Goal: Information Seeking & Learning: Learn about a topic

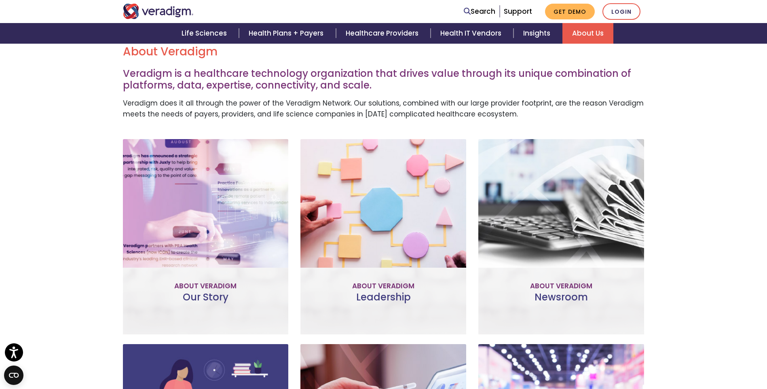
scroll to position [229, 0]
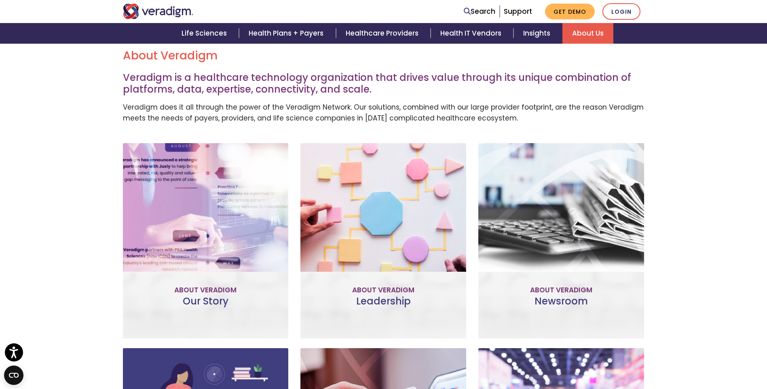
click at [66, 307] on div "About Veradigm Veradigm is a healthcare technology organization that drives val…" at bounding box center [383, 308] width 767 height 556
click at [201, 273] on link "Learn More" at bounding box center [206, 271] width 64 height 19
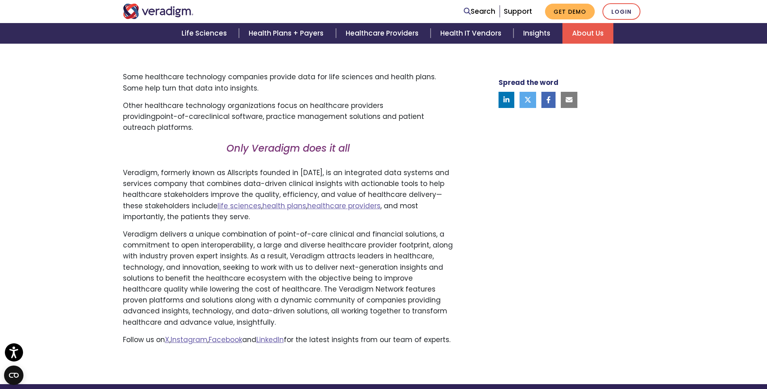
scroll to position [445, 0]
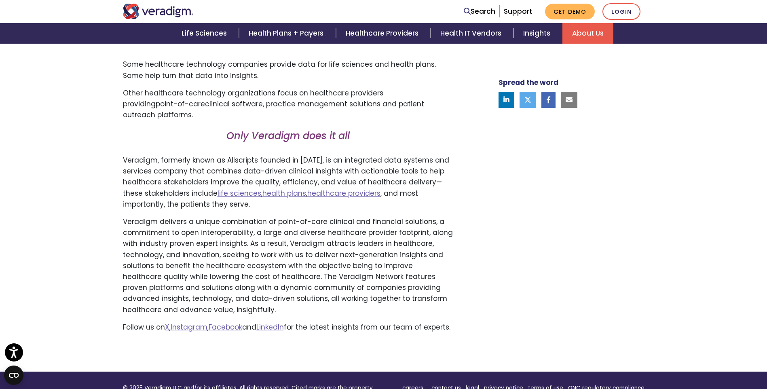
click at [8, 186] on div "Transforming health, Insightfully . Please accept marketing-cookies to watch th…" at bounding box center [383, 93] width 767 height 558
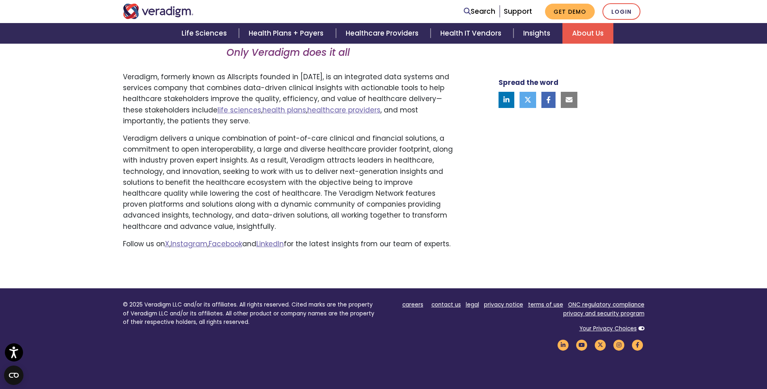
scroll to position [566, 0]
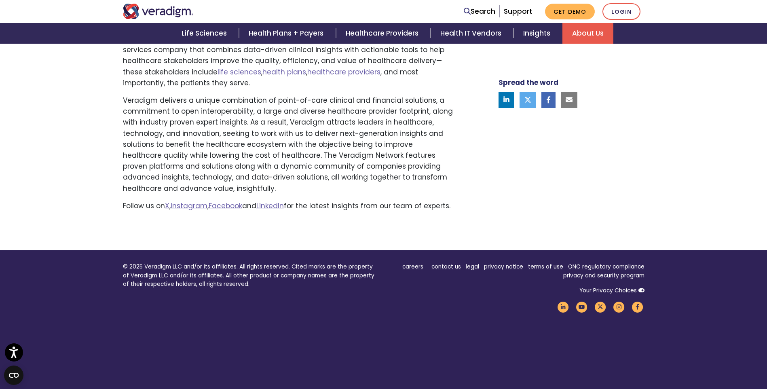
drag, startPoint x: 304, startPoint y: 246, endPoint x: 309, endPoint y: 246, distance: 4.9
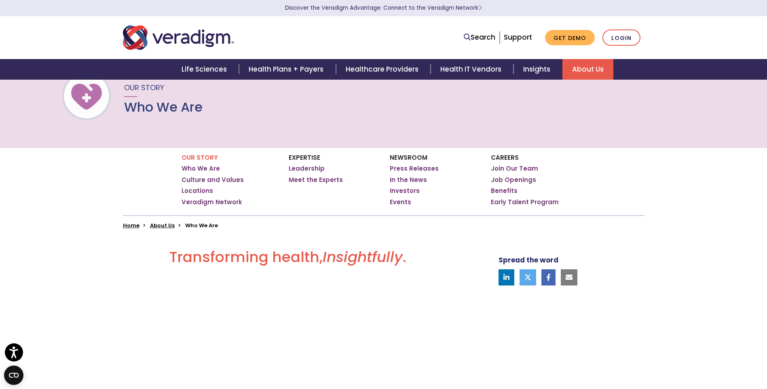
scroll to position [0, 0]
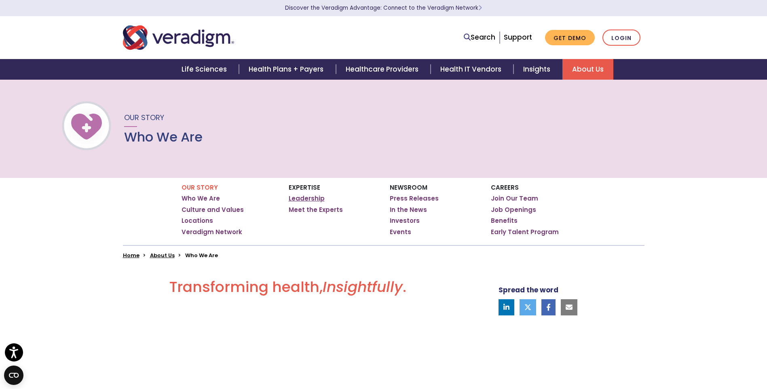
click at [301, 199] on link "Leadership" at bounding box center [307, 198] width 36 height 8
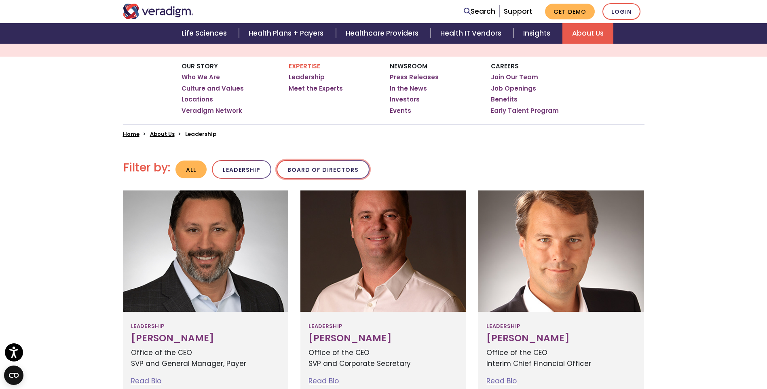
scroll to position [162, 0]
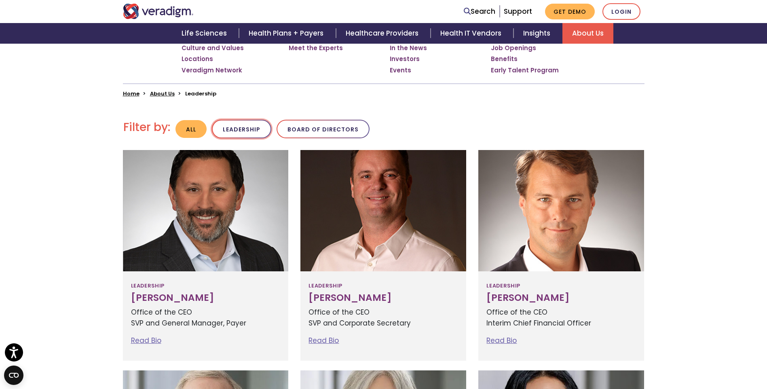
click at [241, 127] on button "Leadership" at bounding box center [241, 129] width 59 height 19
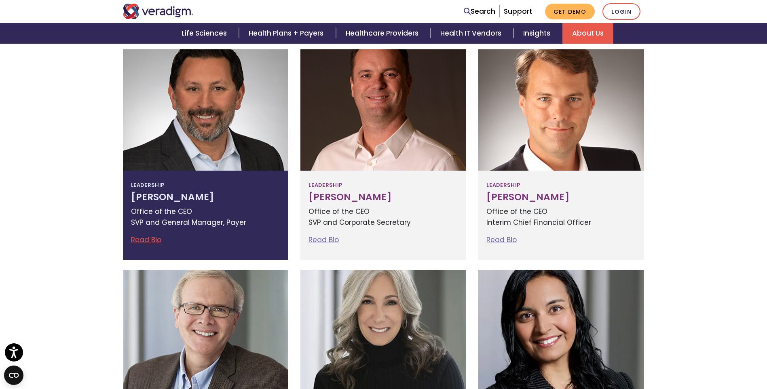
scroll to position [283, 0]
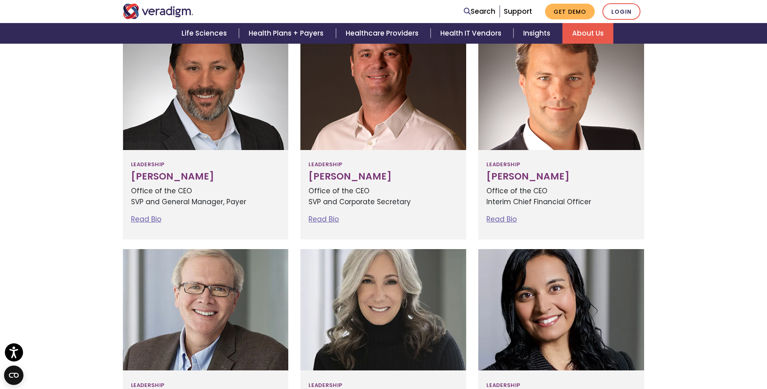
click at [59, 155] on div "Filter by: All Leadership Board of Directors Leadership Read Bio" at bounding box center [383, 233] width 767 height 515
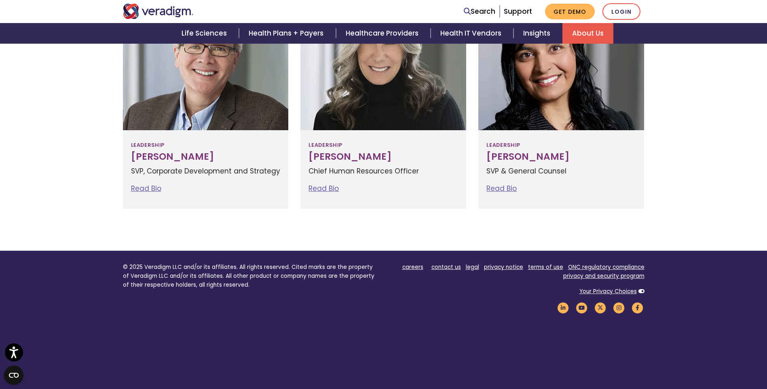
scroll to position [526, 0]
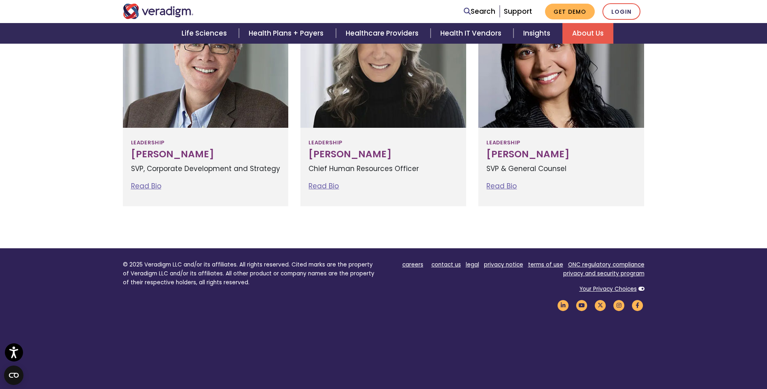
click at [87, 290] on footer "© 2025 Veradigm LLC and/or its affiliates. All rights reserved. Cited marks are…" at bounding box center [383, 333] width 767 height 170
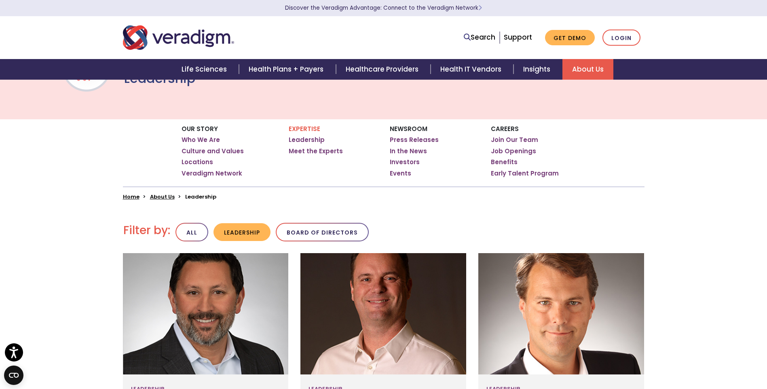
scroll to position [0, 0]
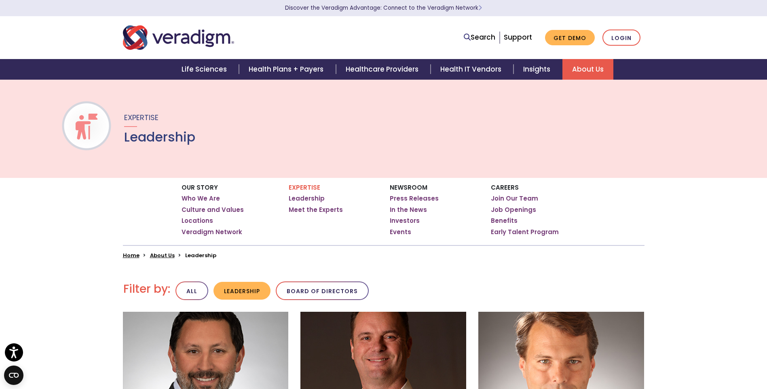
click at [174, 34] on img "Veradigm logo" at bounding box center [178, 37] width 111 height 27
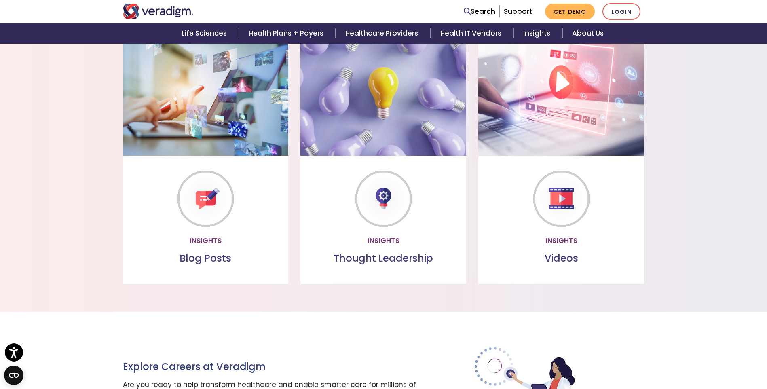
scroll to position [570, 0]
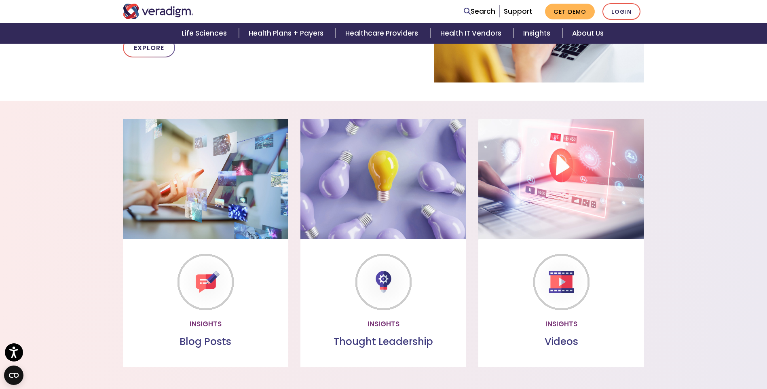
click at [48, 249] on div "Insights Blog Posts Blog Posts Read through our collection of valuable insights…" at bounding box center [383, 248] width 767 height 258
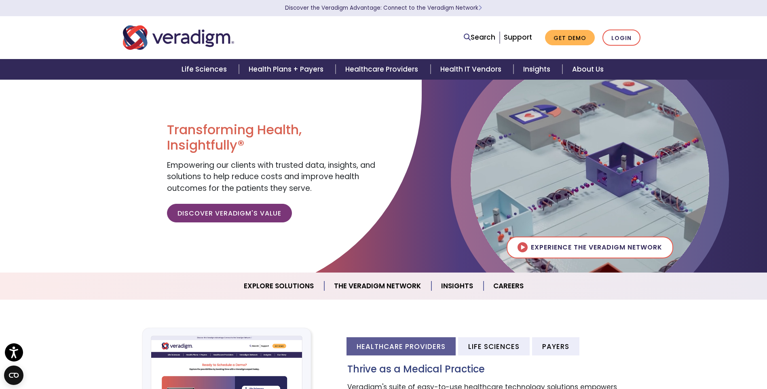
scroll to position [0, 0]
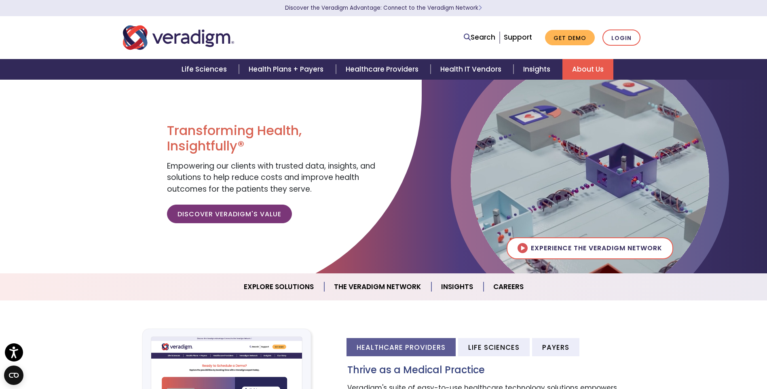
click at [585, 70] on link "About Us" at bounding box center [587, 69] width 51 height 21
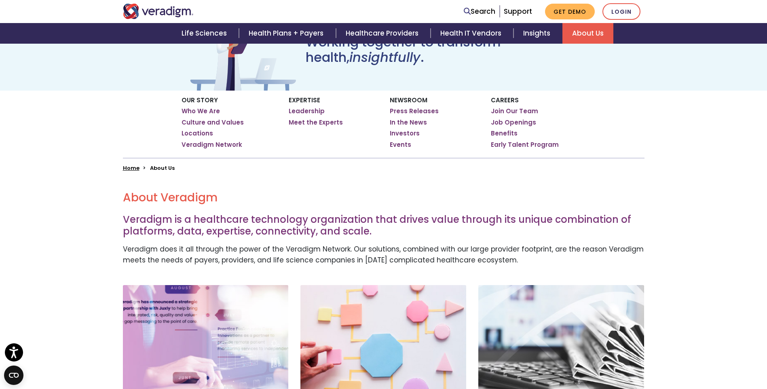
scroll to position [73, 0]
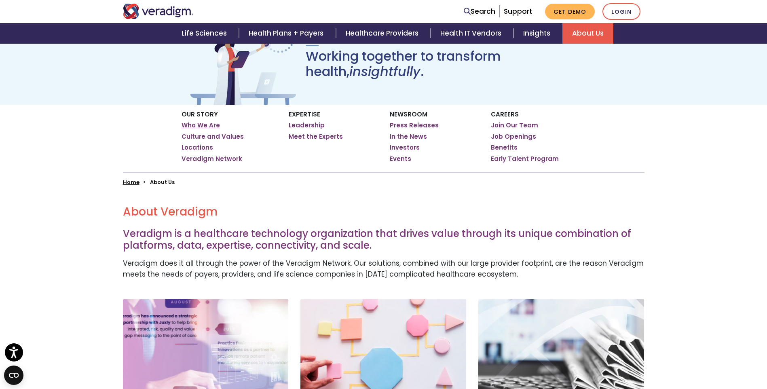
click at [206, 123] on link "Who We Are" at bounding box center [201, 125] width 38 height 8
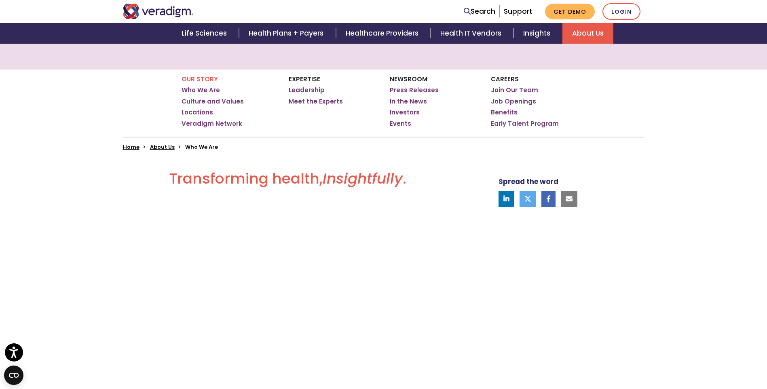
scroll to position [46, 0]
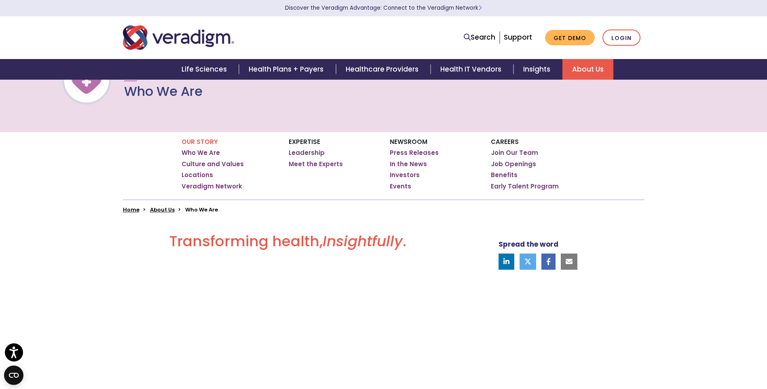
click at [586, 67] on link "About Us" at bounding box center [587, 69] width 51 height 21
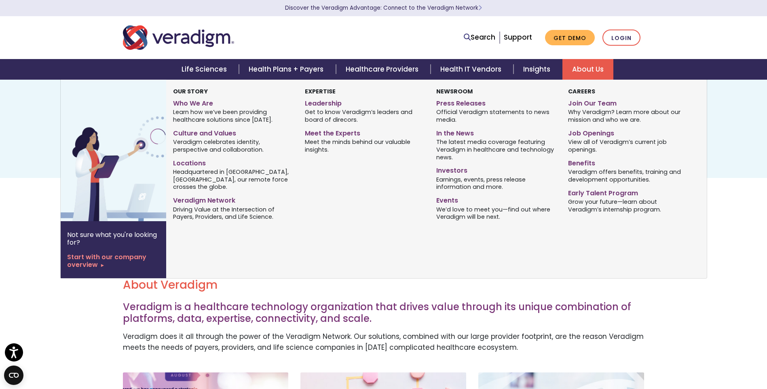
click at [583, 74] on link "About Us" at bounding box center [587, 69] width 51 height 21
click at [204, 104] on link "Who We Are" at bounding box center [232, 102] width 119 height 12
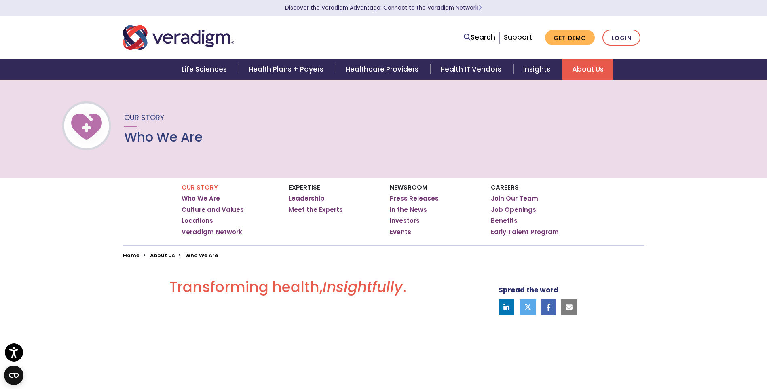
click at [188, 231] on link "Veradigm Network" at bounding box center [212, 232] width 61 height 8
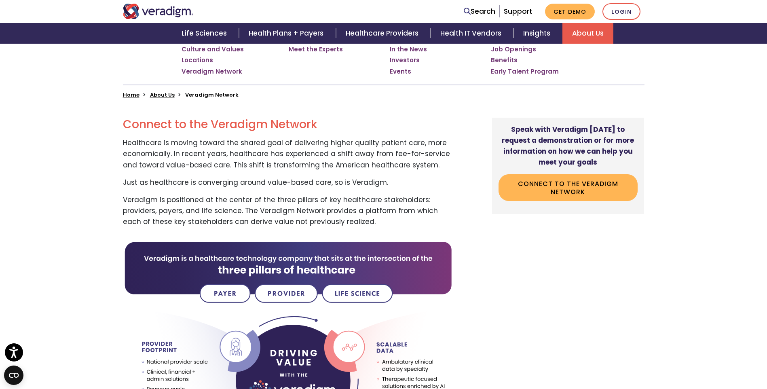
scroll to position [162, 0]
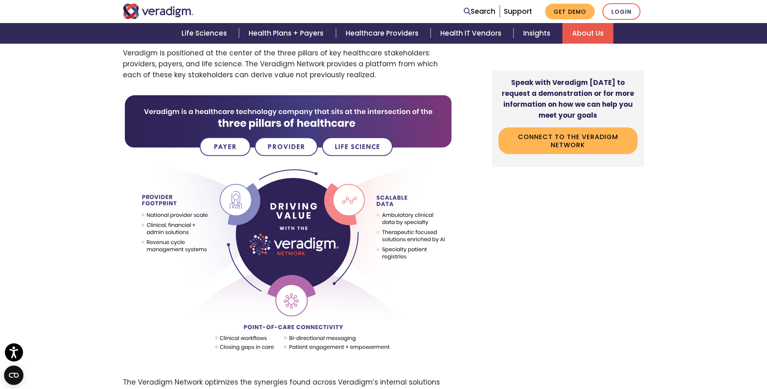
scroll to position [323, 0]
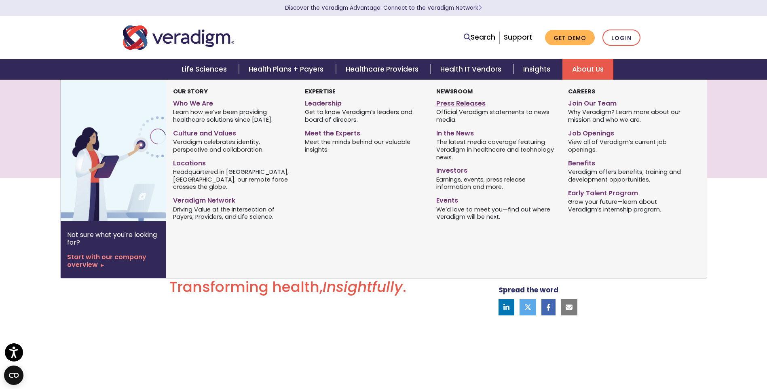
click at [474, 101] on link "Press Releases" at bounding box center [495, 102] width 119 height 12
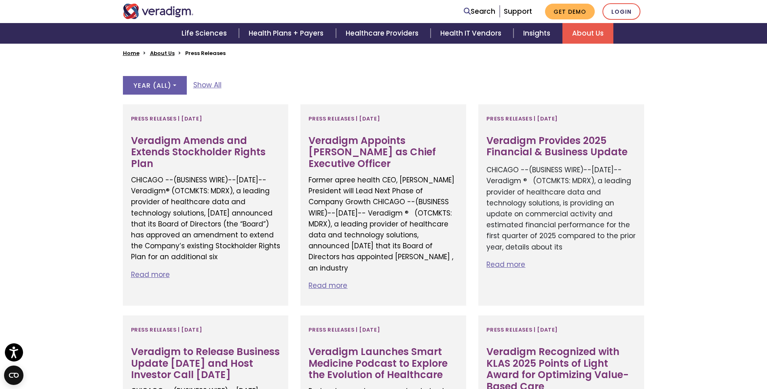
scroll to position [243, 0]
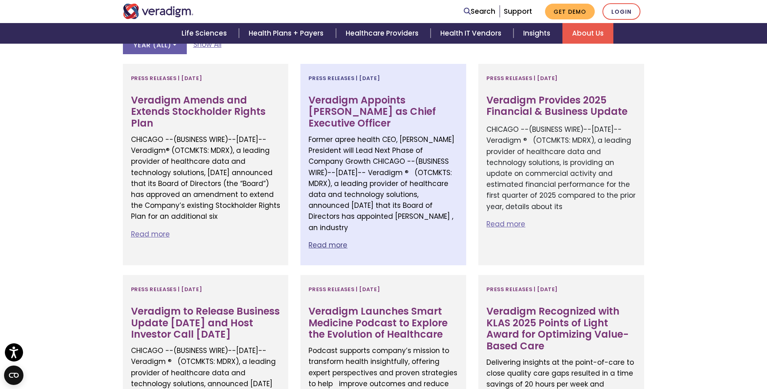
click at [424, 135] on p "Former apree health CEO, [PERSON_NAME] President will Lead Next Phase of Compan…" at bounding box center [383, 183] width 150 height 99
